Goal: Information Seeking & Learning: Learn about a topic

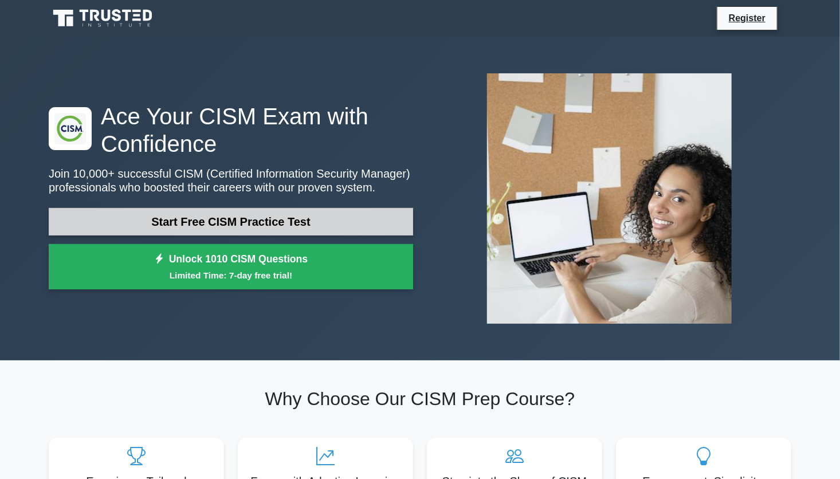
click at [233, 216] on link "Start Free CISM Practice Test" at bounding box center [231, 222] width 365 height 28
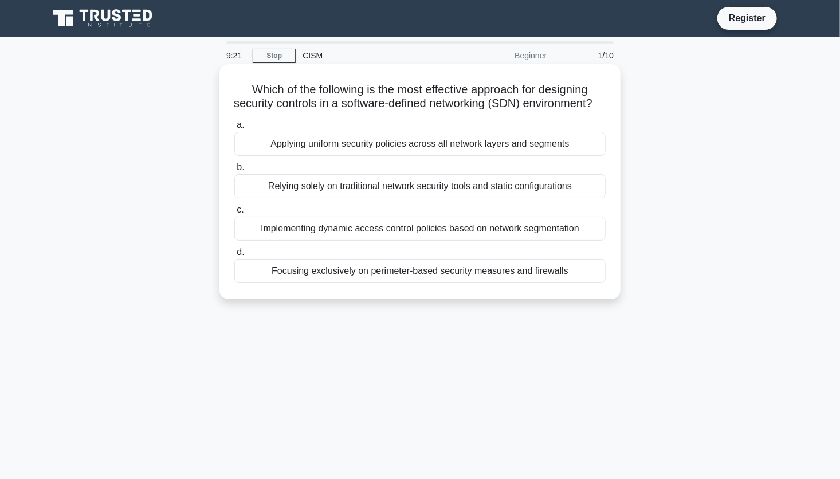
click at [278, 156] on div "Applying uniform security policies across all network layers and segments" at bounding box center [419, 144] width 371 height 24
click at [234, 129] on input "a. Applying uniform security policies across all network layers and segments" at bounding box center [234, 125] width 0 height 7
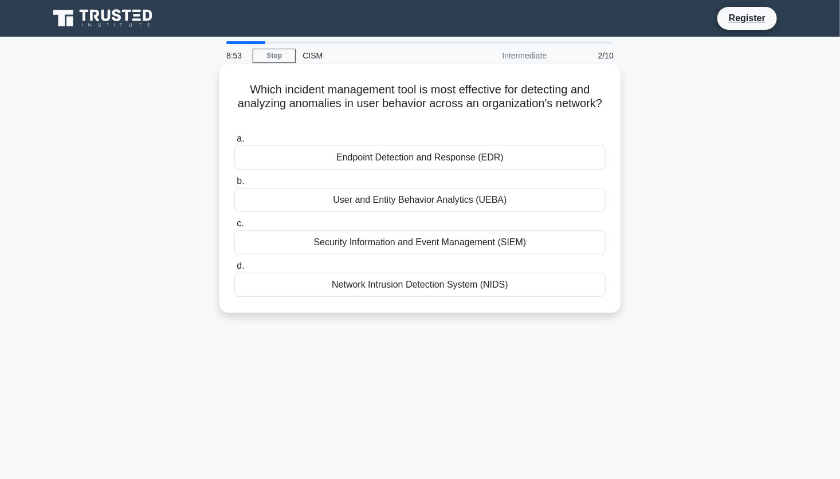
click at [347, 289] on div "Network Intrusion Detection System (NIDS)" at bounding box center [419, 285] width 371 height 24
click at [234, 270] on input "d. Network Intrusion Detection System (NIDS)" at bounding box center [234, 266] width 0 height 7
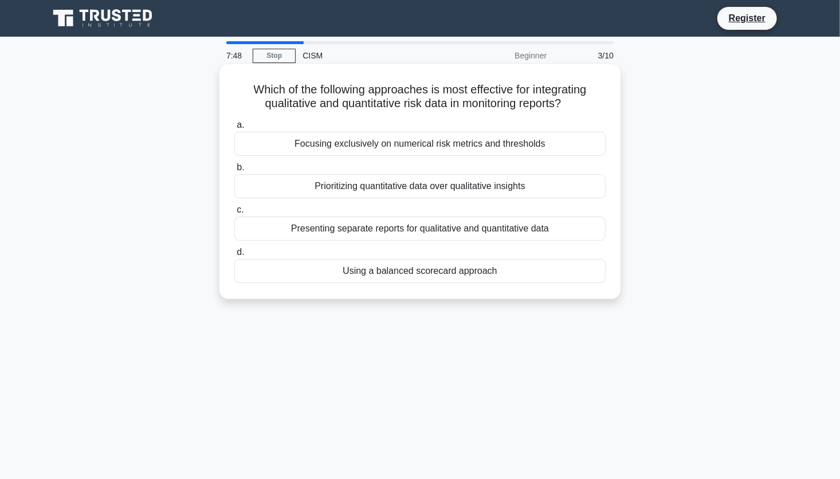
click at [327, 275] on div "Using a balanced scorecard approach" at bounding box center [419, 271] width 371 height 24
click at [234, 256] on input "d. Using a balanced scorecard approach" at bounding box center [234, 252] width 0 height 7
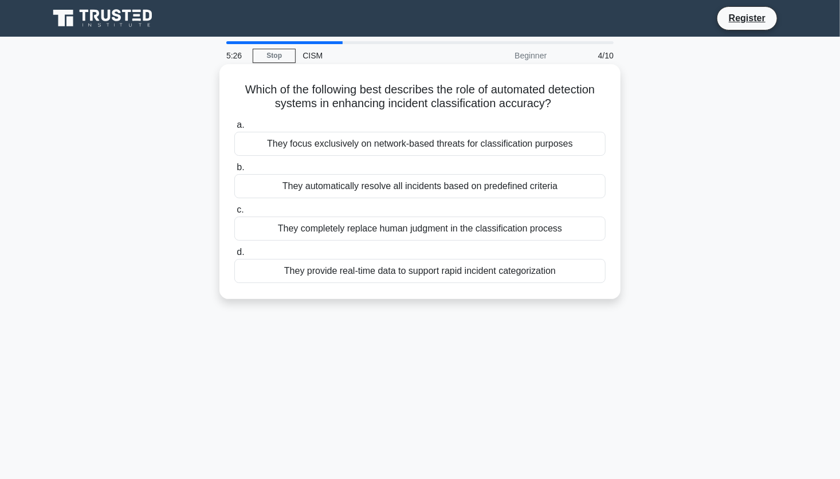
click at [323, 274] on div "They provide real-time data to support rapid incident categorization" at bounding box center [419, 271] width 371 height 24
click at [234, 256] on input "d. They provide real-time data to support rapid incident categorization" at bounding box center [234, 252] width 0 height 7
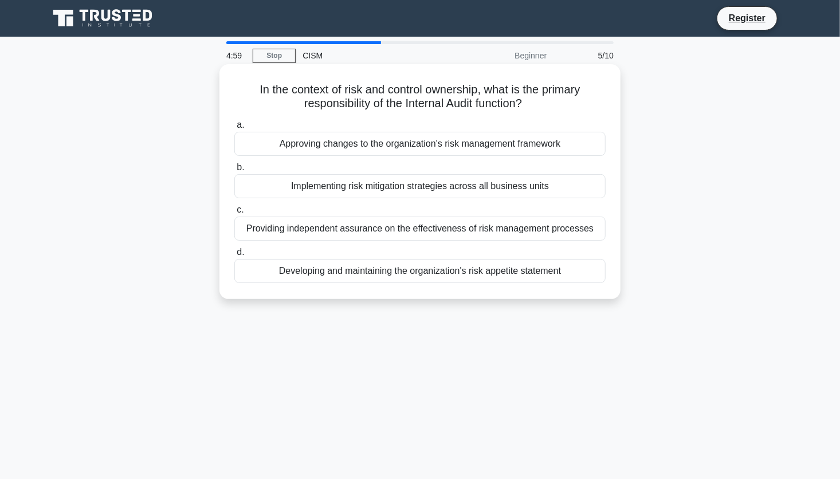
click at [402, 227] on div "Providing independent assurance on the effectiveness of risk management process…" at bounding box center [419, 229] width 371 height 24
click at [234, 214] on input "c. Providing independent assurance on the effectiveness of risk management proc…" at bounding box center [234, 209] width 0 height 7
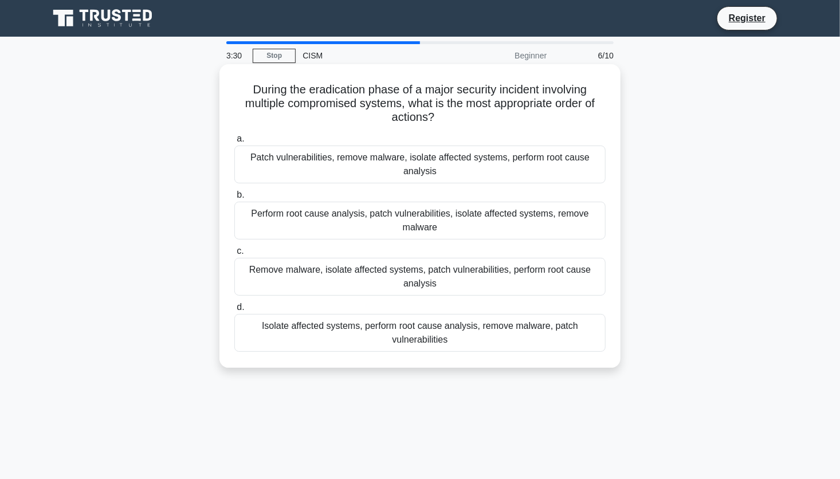
click at [354, 330] on div "Isolate affected systems, perform root cause analysis, remove malware, patch vu…" at bounding box center [419, 333] width 371 height 38
click at [234, 311] on input "d. Isolate affected systems, perform root cause analysis, remove malware, patch…" at bounding box center [234, 307] width 0 height 7
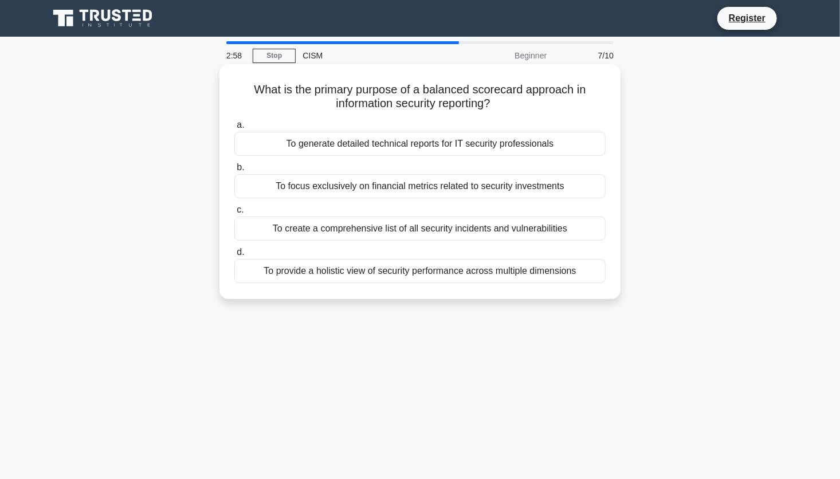
click at [353, 275] on div "To provide a holistic view of security performance across multiple dimensions" at bounding box center [419, 271] width 371 height 24
click at [234, 256] on input "d. To provide a holistic view of security performance across multiple dimensions" at bounding box center [234, 252] width 0 height 7
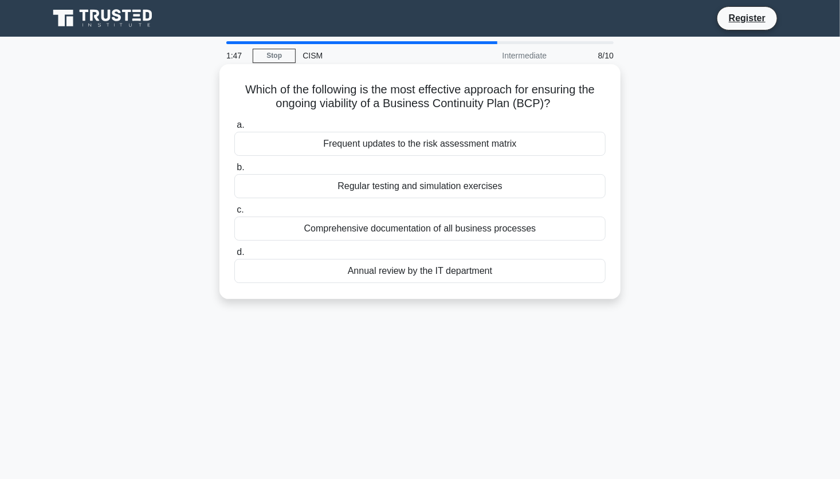
click at [410, 230] on div "Comprehensive documentation of all business processes" at bounding box center [419, 229] width 371 height 24
click at [234, 214] on input "c. Comprehensive documentation of all business processes" at bounding box center [234, 209] width 0 height 7
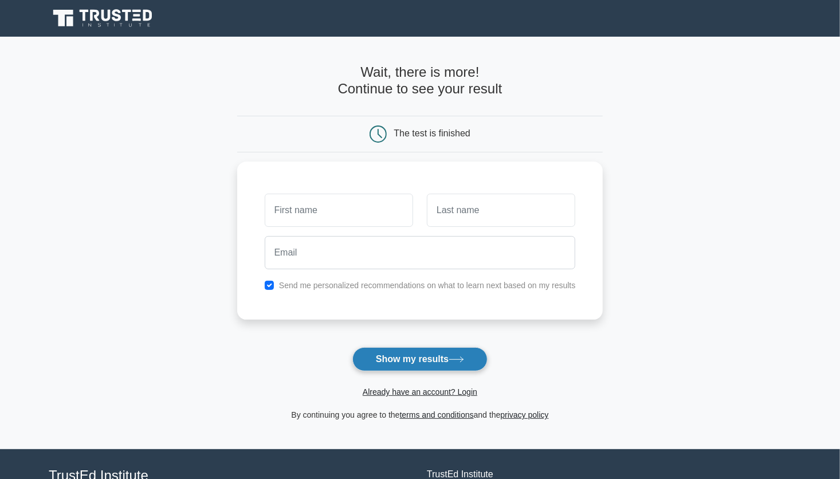
click at [410, 358] on button "Show my results" at bounding box center [420, 359] width 135 height 24
click at [411, 354] on button "Show my results" at bounding box center [420, 359] width 135 height 24
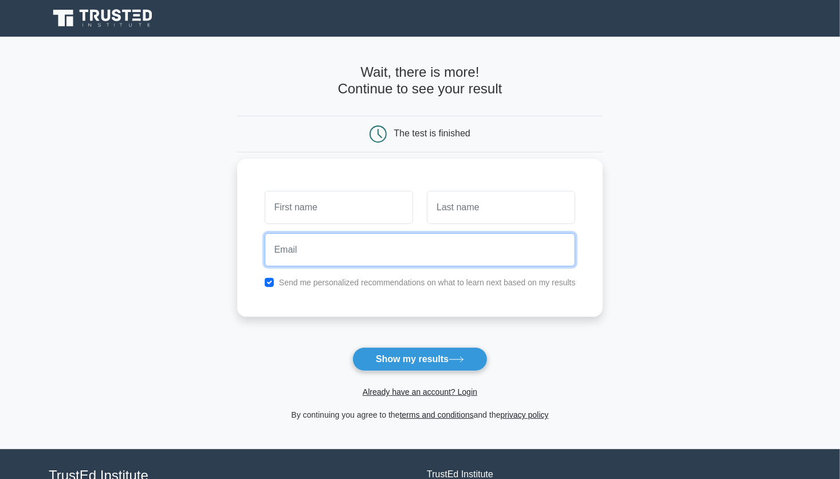
click at [403, 250] on input "email" at bounding box center [420, 249] width 311 height 33
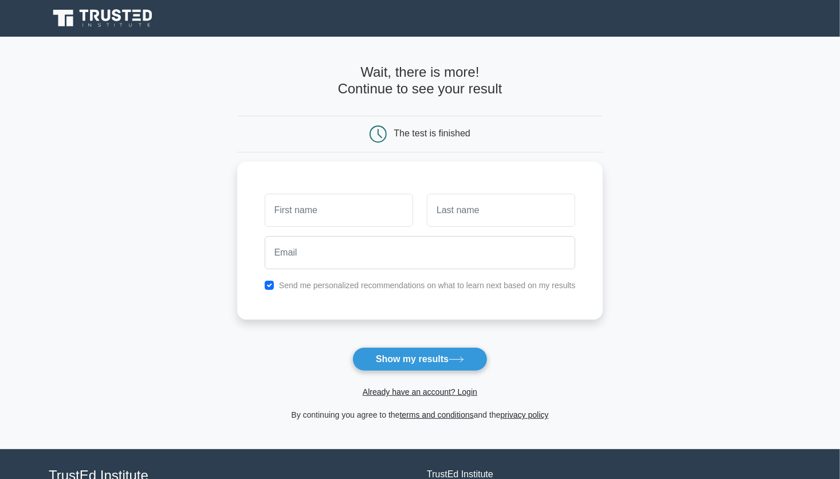
click at [643, 303] on main "Wait, there is more! Continue to see your result The test is finished and the" at bounding box center [420, 243] width 840 height 413
